Goal: Task Accomplishment & Management: Manage account settings

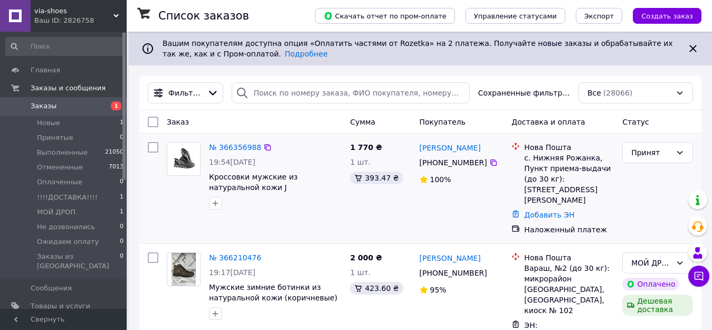
click at [184, 176] on div at bounding box center [184, 176] width 42 height 76
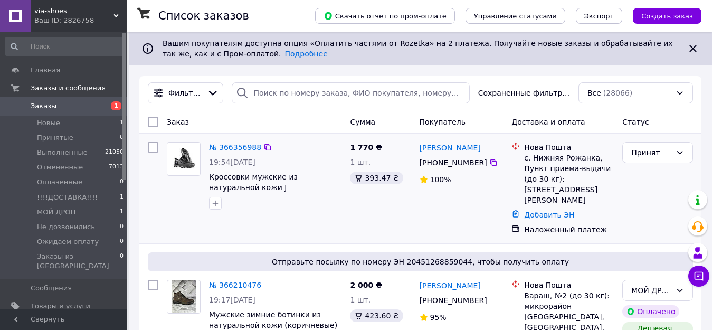
drag, startPoint x: 417, startPoint y: 139, endPoint x: 480, endPoint y: 169, distance: 69.4
click at [480, 169] on div "Михаил Карайсили +380 63 858 20 36 100%" at bounding box center [461, 188] width 92 height 101
copy div "Михаил Карайсили +380 63 858 20 36"
drag, startPoint x: 532, startPoint y: 160, endPoint x: 587, endPoint y: 156, distance: 55.6
click at [587, 156] on div "с. Нижняя Рожанка, Пункт приема-выдачи (до 30 кг): [STREET_ADDRESS][PERSON_NAME]" at bounding box center [569, 179] width 90 height 53
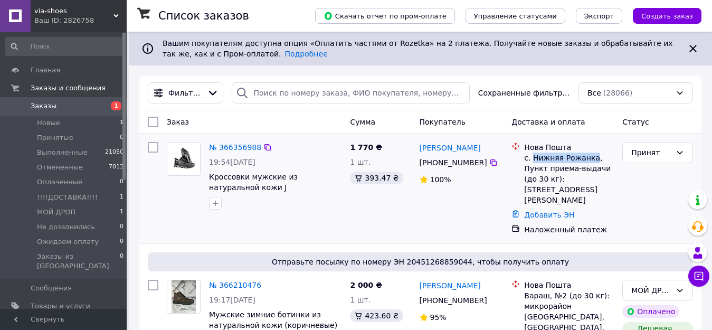
copy div "Нижняя Рожанка"
click at [217, 177] on span "Кроссовки мужские из натуральной кожи J [PHONE_NUMBER]р. 43" at bounding box center [253, 188] width 89 height 30
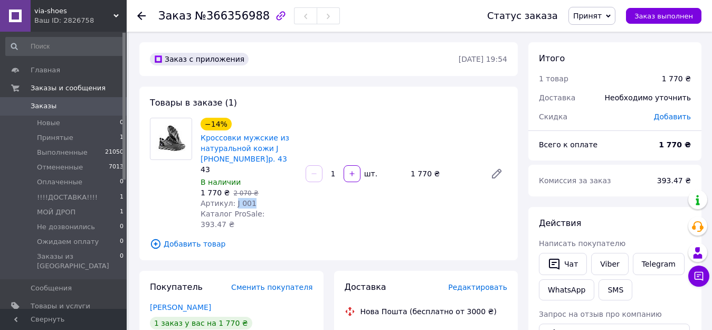
drag, startPoint x: 231, startPoint y: 204, endPoint x: 256, endPoint y: 203, distance: 25.9
click at [256, 203] on div "Артикул: J 001" at bounding box center [249, 203] width 97 height 11
click at [232, 203] on div "Артикул: J 001" at bounding box center [249, 203] width 97 height 11
copy span "J 001"
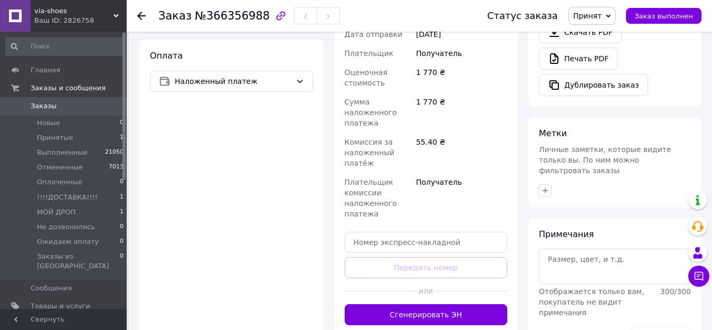
scroll to position [422, 0]
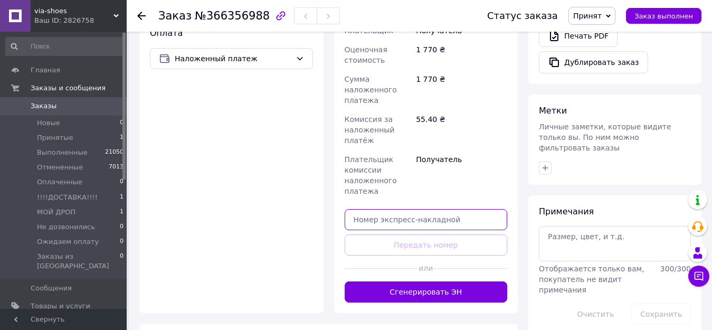
click at [379, 209] on input "text" at bounding box center [426, 219] width 163 height 21
paste input "20451269248765"
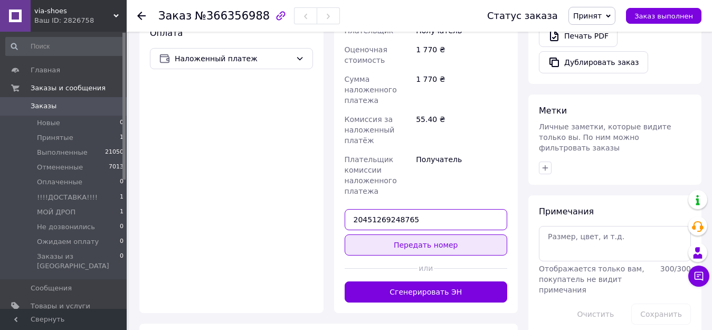
type input "20451269248765"
click at [442, 234] on button "Передать номер" at bounding box center [426, 244] width 163 height 21
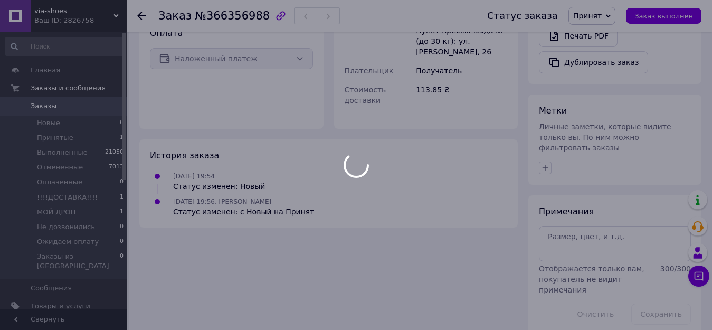
scroll to position [417, 0]
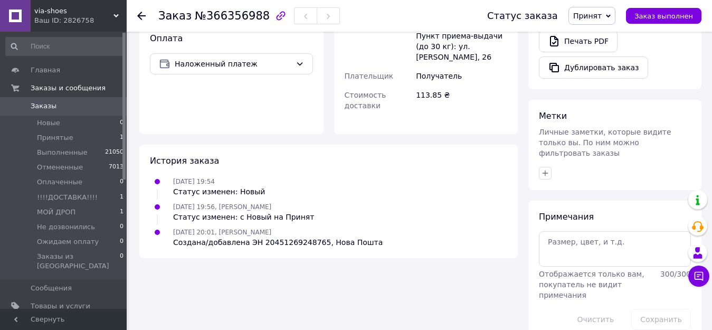
click at [602, 20] on span "Принят" at bounding box center [587, 16] width 28 height 8
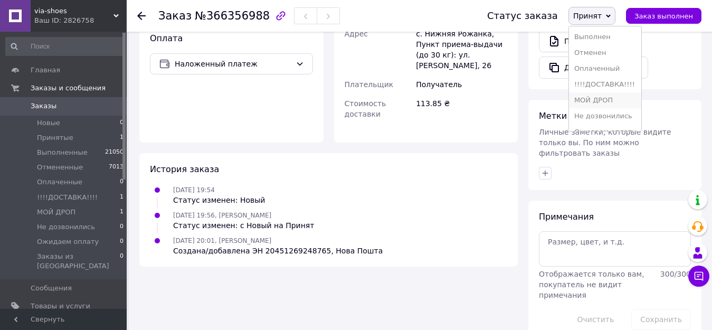
click at [607, 99] on li "МОЙ ДРОП" at bounding box center [605, 100] width 72 height 16
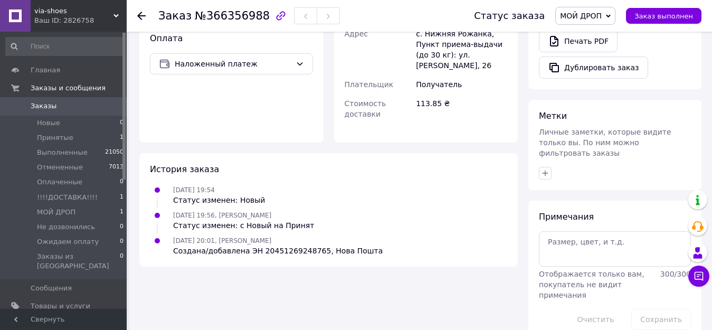
click at [140, 15] on use at bounding box center [141, 16] width 8 height 8
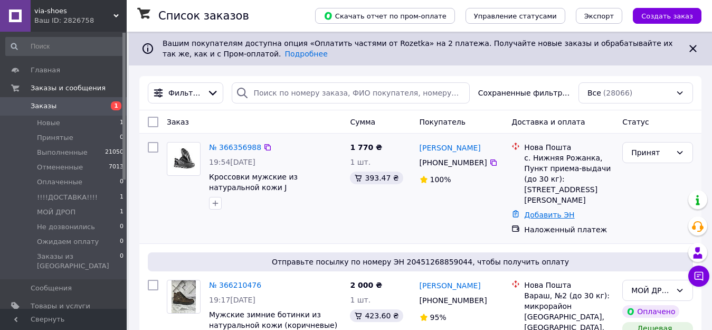
click at [548, 211] on link "Добавить ЭН" at bounding box center [549, 215] width 50 height 8
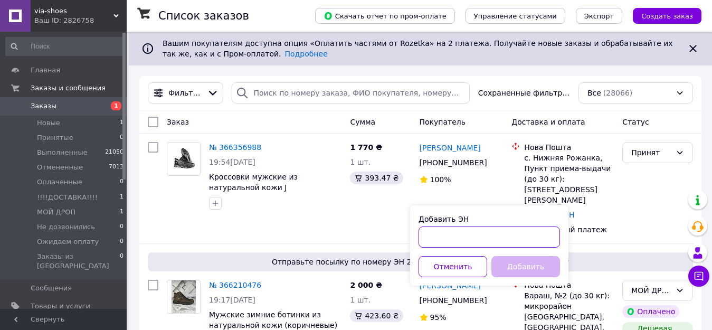
click at [431, 243] on input "Добавить ЭН" at bounding box center [488, 236] width 141 height 21
paste input "20451269248765"
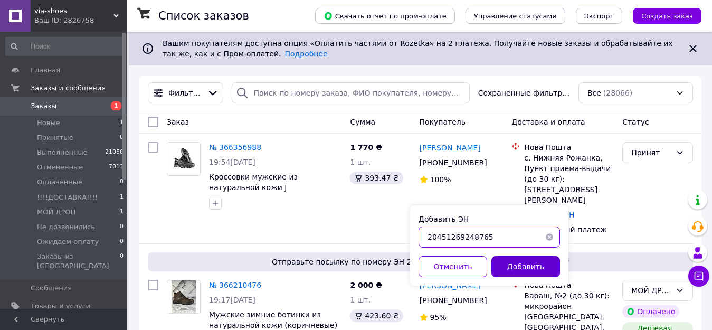
type input "20451269248765"
click at [508, 265] on button "Добавить" at bounding box center [525, 266] width 69 height 21
